Goal: Task Accomplishment & Management: Manage account settings

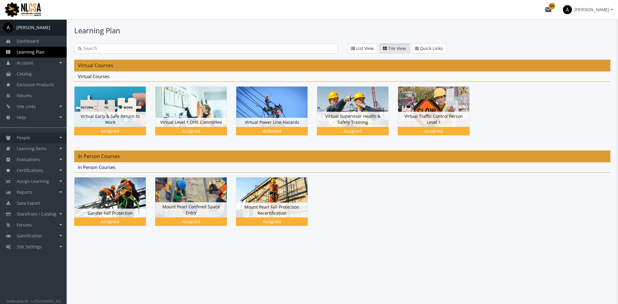
click at [24, 141] on link "People" at bounding box center [33, 137] width 67 height 11
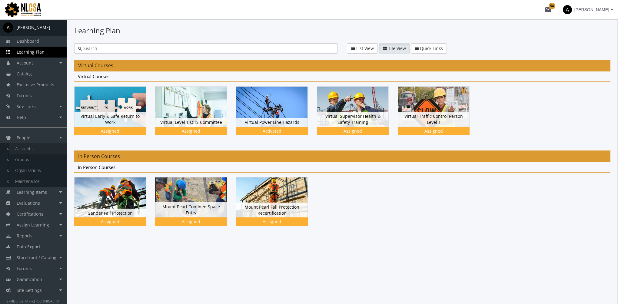
click at [42, 153] on link "Accounts" at bounding box center [38, 148] width 58 height 11
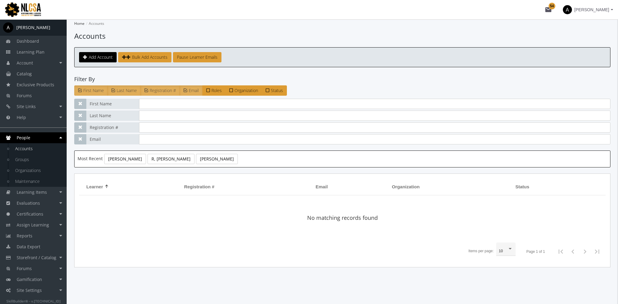
click at [188, 165] on div "Most Recent [PERSON_NAME], [PERSON_NAME], Amit" at bounding box center [342, 159] width 536 height 17
click at [196, 161] on link "[PERSON_NAME]" at bounding box center [217, 159] width 42 height 10
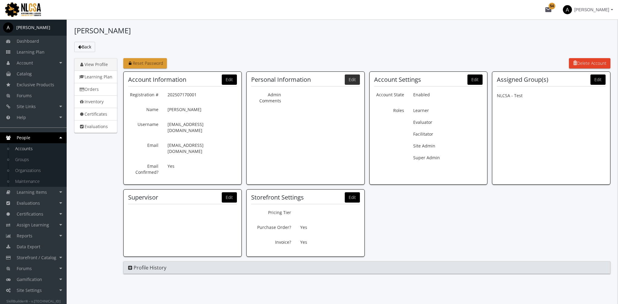
click at [350, 81] on button "Edit" at bounding box center [352, 80] width 15 height 10
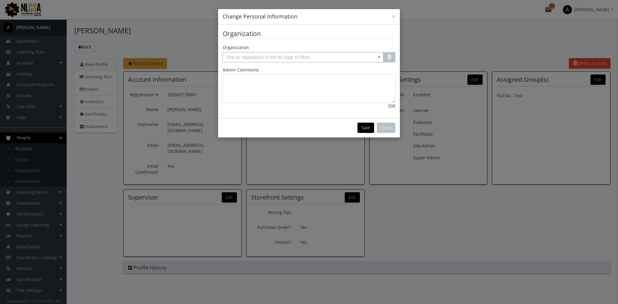
click at [271, 55] on span "Find an organization in the list (type to filter)..." at bounding box center [270, 57] width 86 height 6
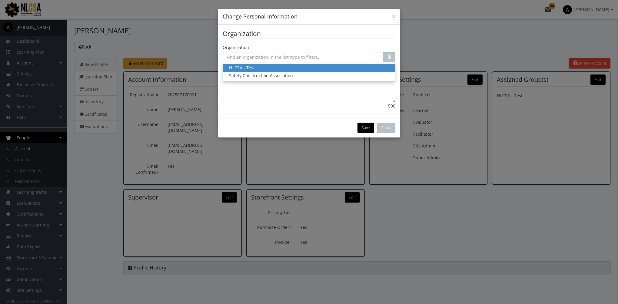
click at [271, 69] on div "NLCSA - Test" at bounding box center [309, 68] width 160 height 6
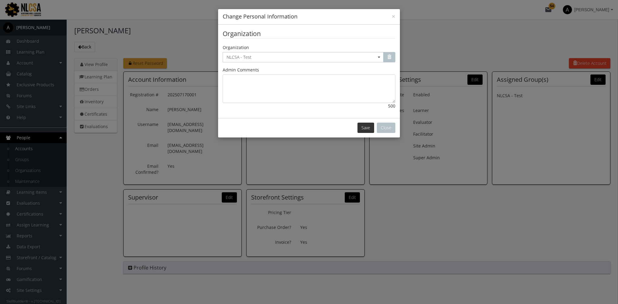
click at [366, 128] on button "Save" at bounding box center [365, 128] width 17 height 10
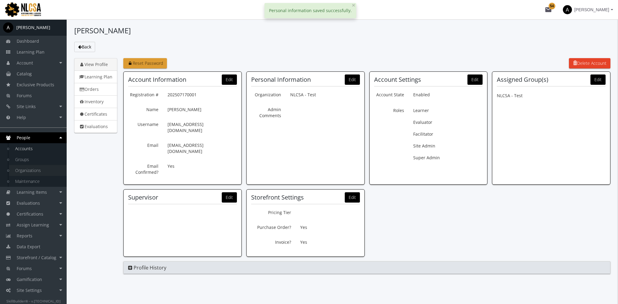
click at [45, 169] on link "Organizations" at bounding box center [38, 170] width 58 height 11
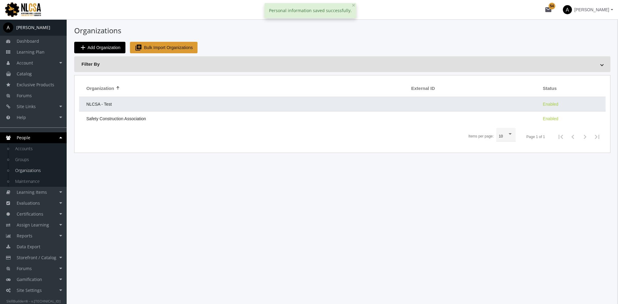
click at [126, 105] on td "NLCSA - Test" at bounding box center [243, 104] width 329 height 15
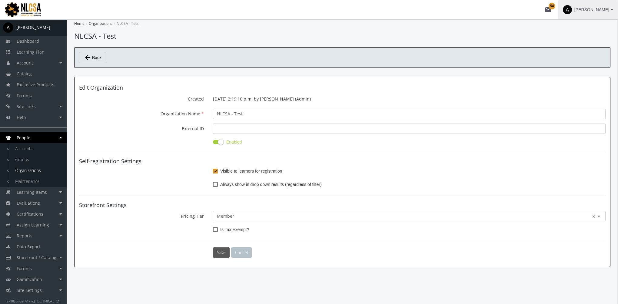
click at [599, 10] on span "[PERSON_NAME]" at bounding box center [591, 9] width 35 height 11
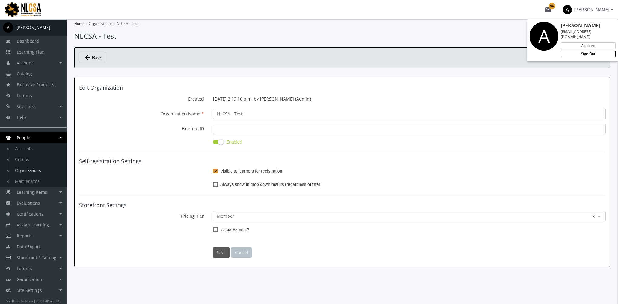
click at [593, 51] on link "Sign Out" at bounding box center [588, 54] width 55 height 7
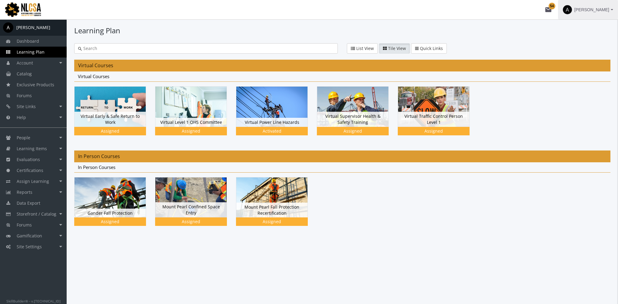
click at [607, 10] on span "[PERSON_NAME]" at bounding box center [591, 9] width 35 height 11
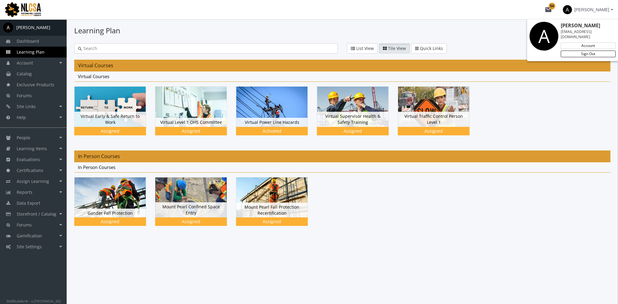
click at [601, 51] on link "Sign Out" at bounding box center [588, 54] width 55 height 7
